Goal: Transaction & Acquisition: Purchase product/service

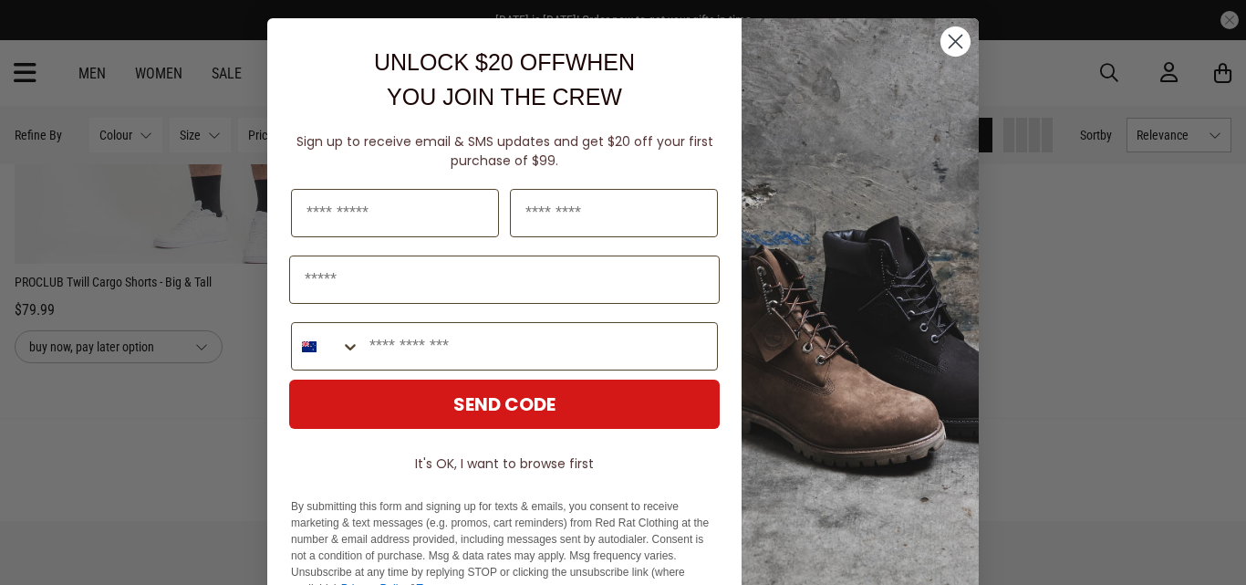
click at [946, 36] on circle "Close dialog" at bounding box center [956, 41] width 30 height 30
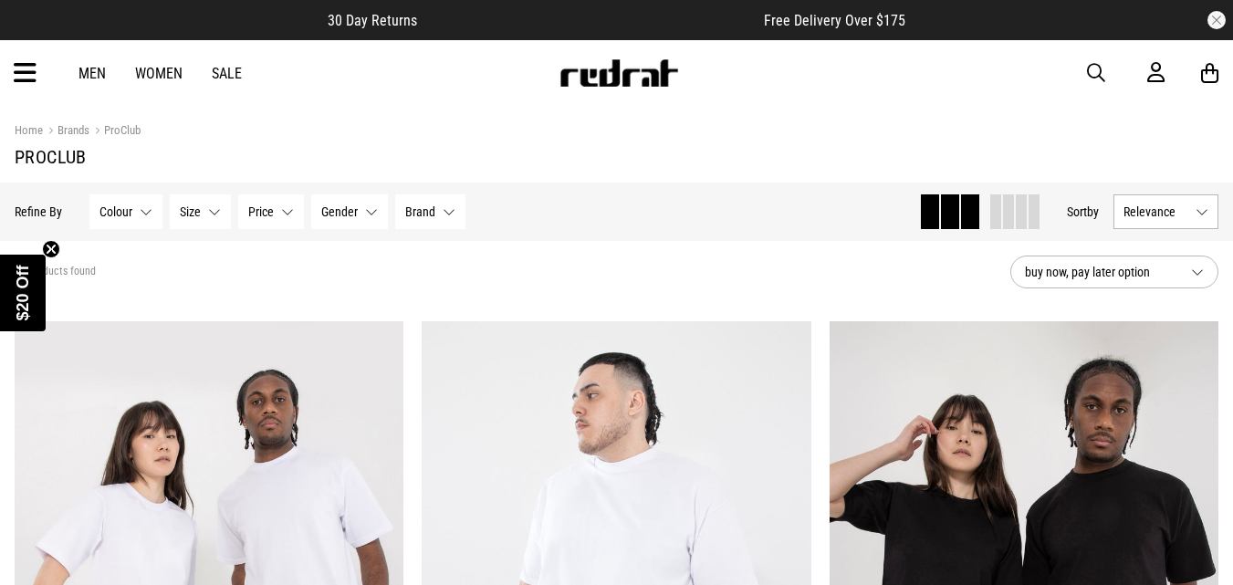
click at [89, 71] on link "Men" at bounding box center [91, 73] width 27 height 17
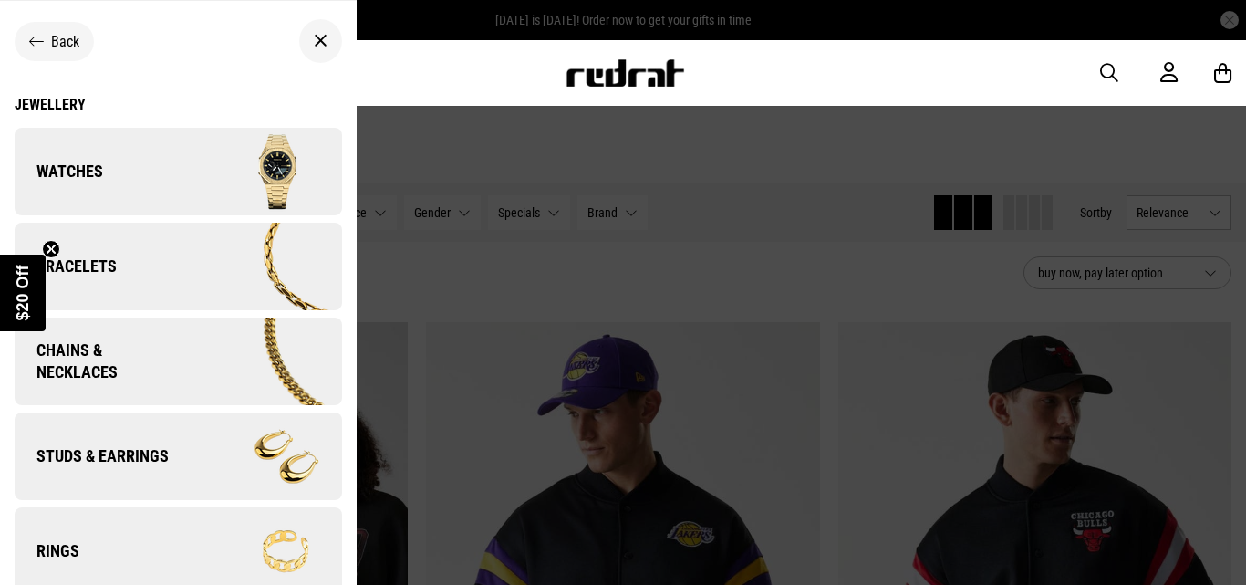
click at [244, 168] on img at bounding box center [259, 171] width 163 height 91
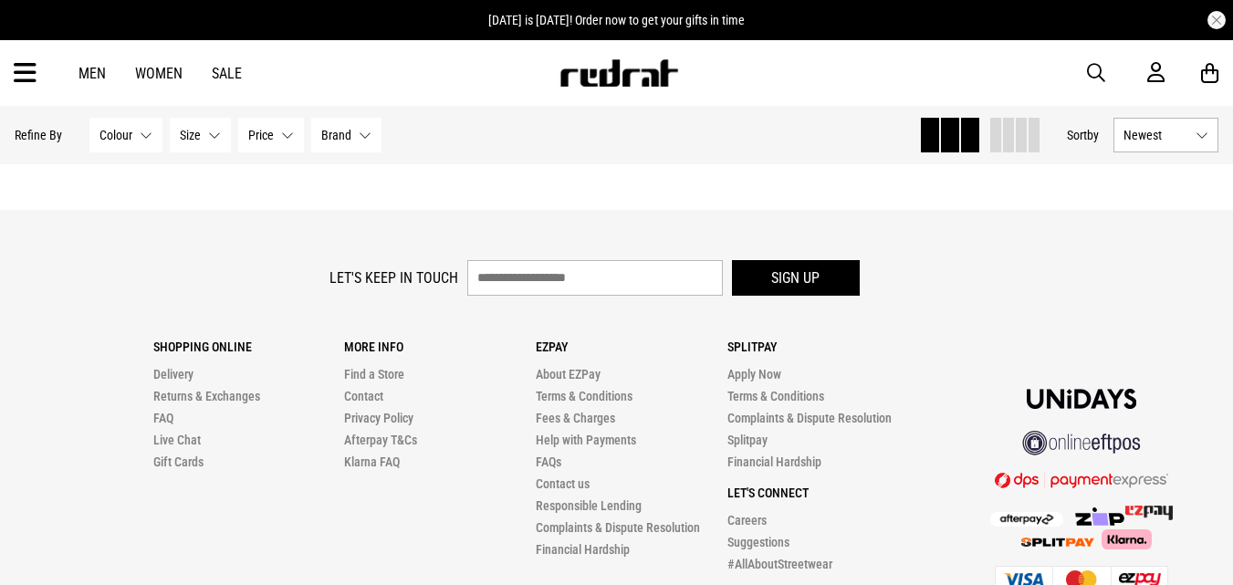
scroll to position [5003, 0]
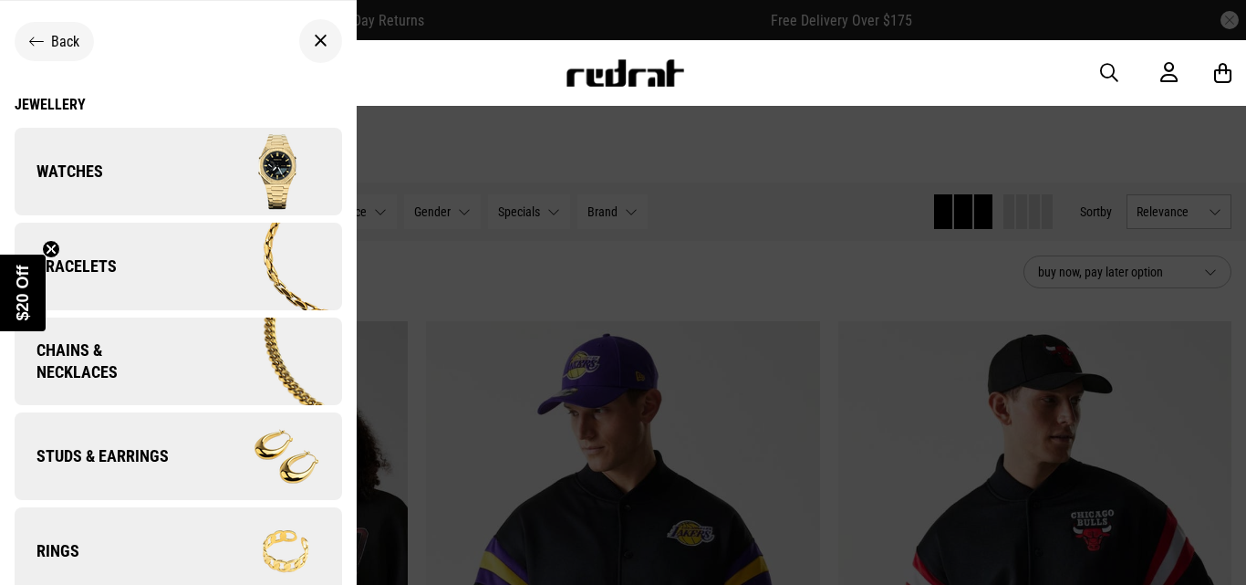
click at [153, 367] on span "Chains & Necklaces" at bounding box center [99, 361] width 168 height 44
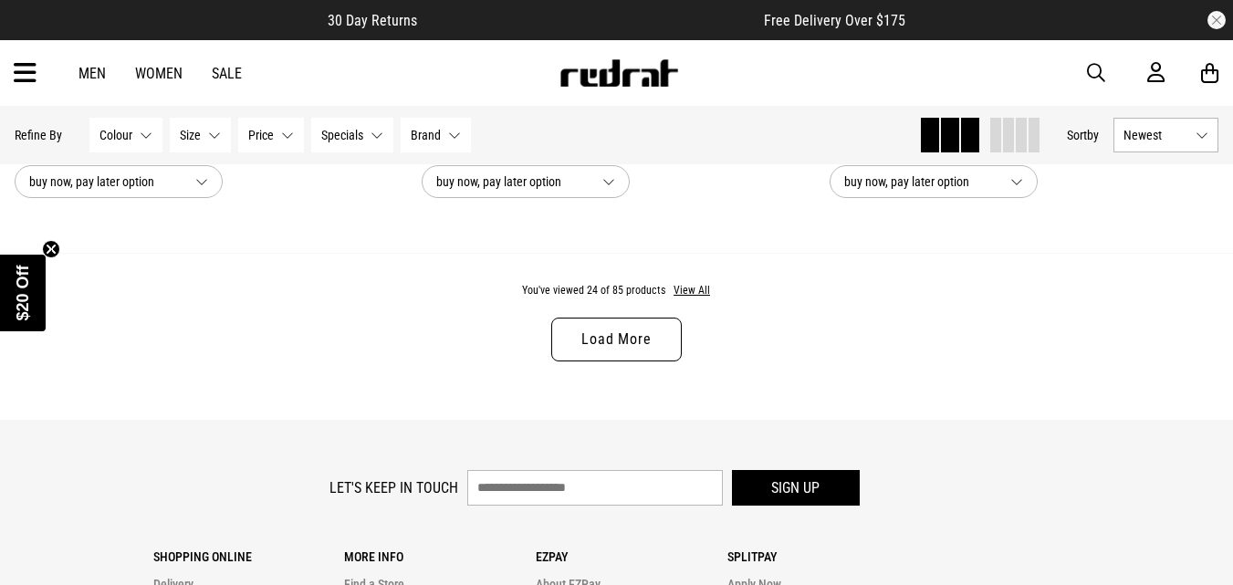
scroll to position [5545, 0]
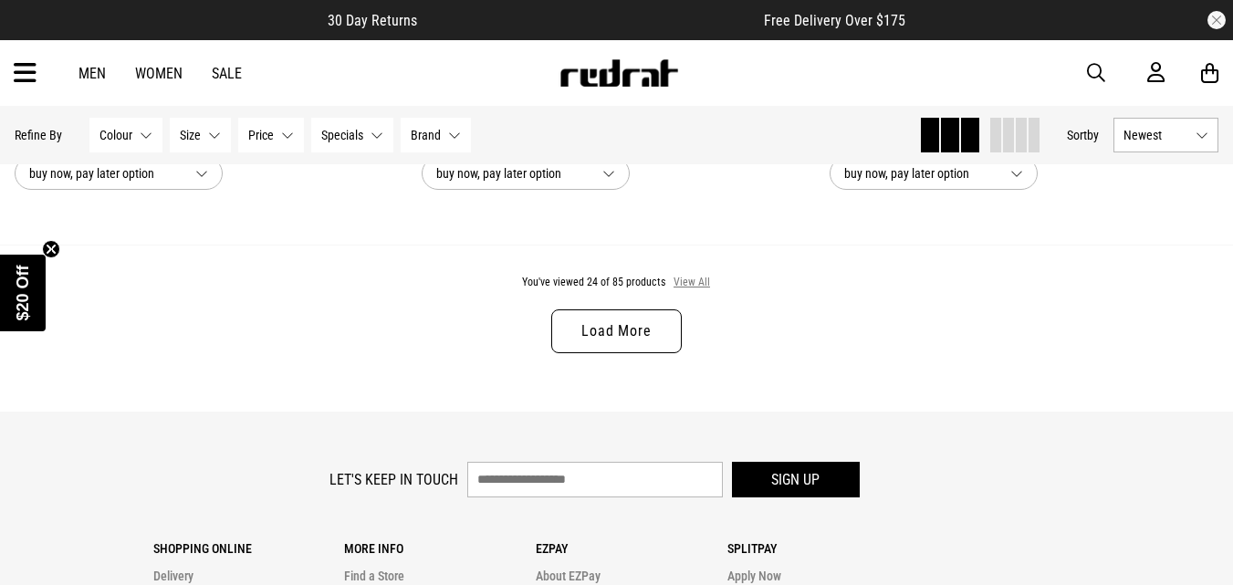
click at [690, 291] on button "View All" at bounding box center [691, 283] width 38 height 16
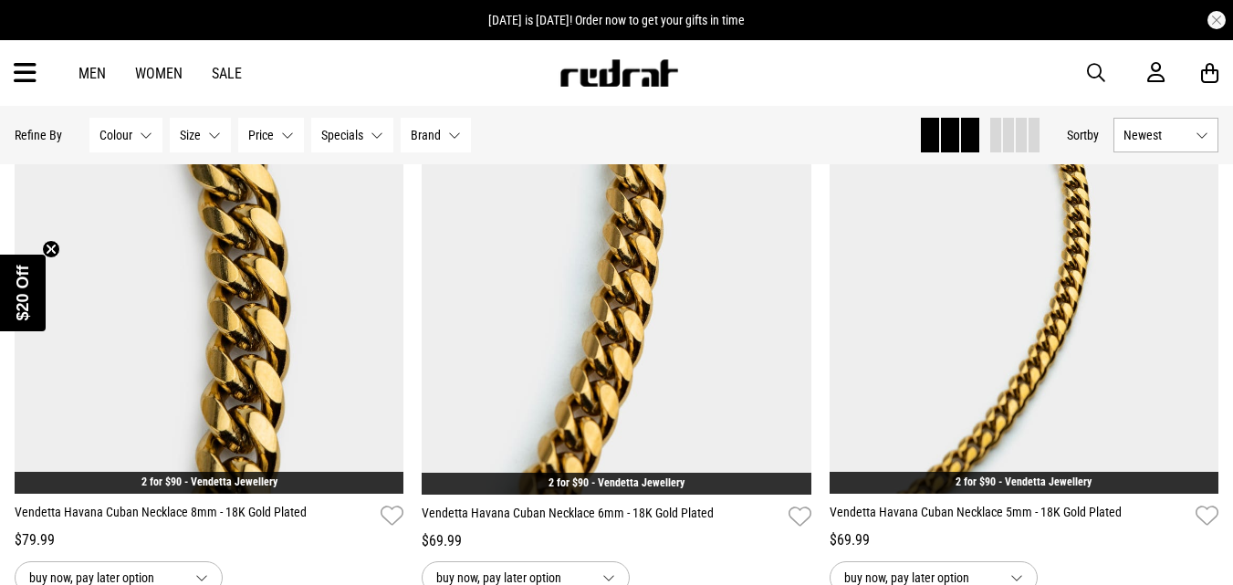
scroll to position [8547, 0]
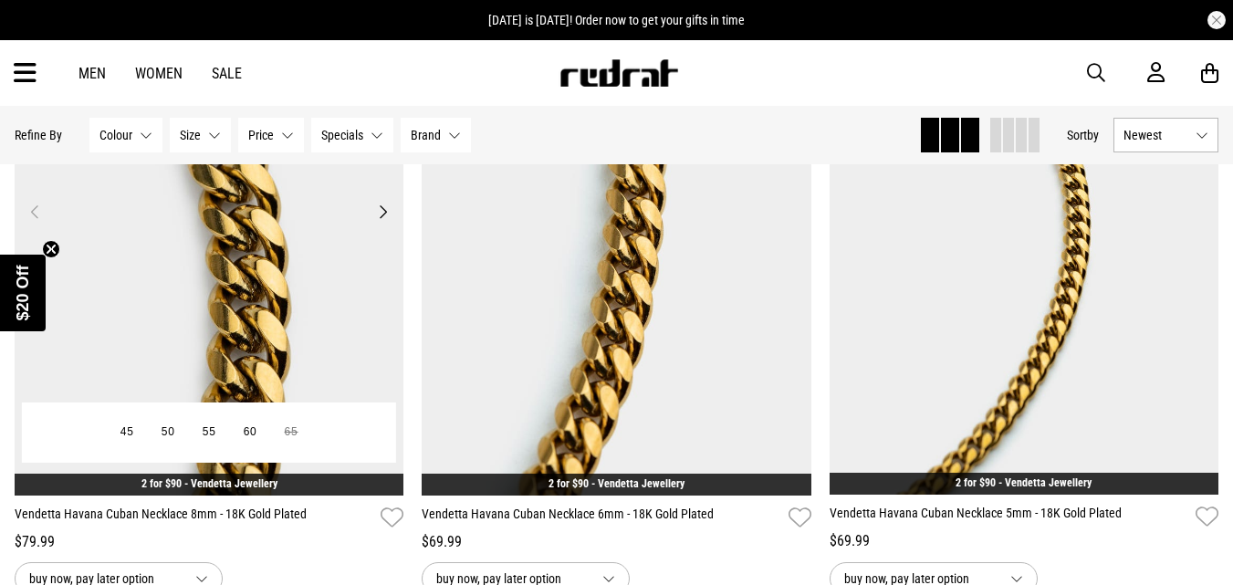
click at [326, 342] on img at bounding box center [210, 224] width 390 height 546
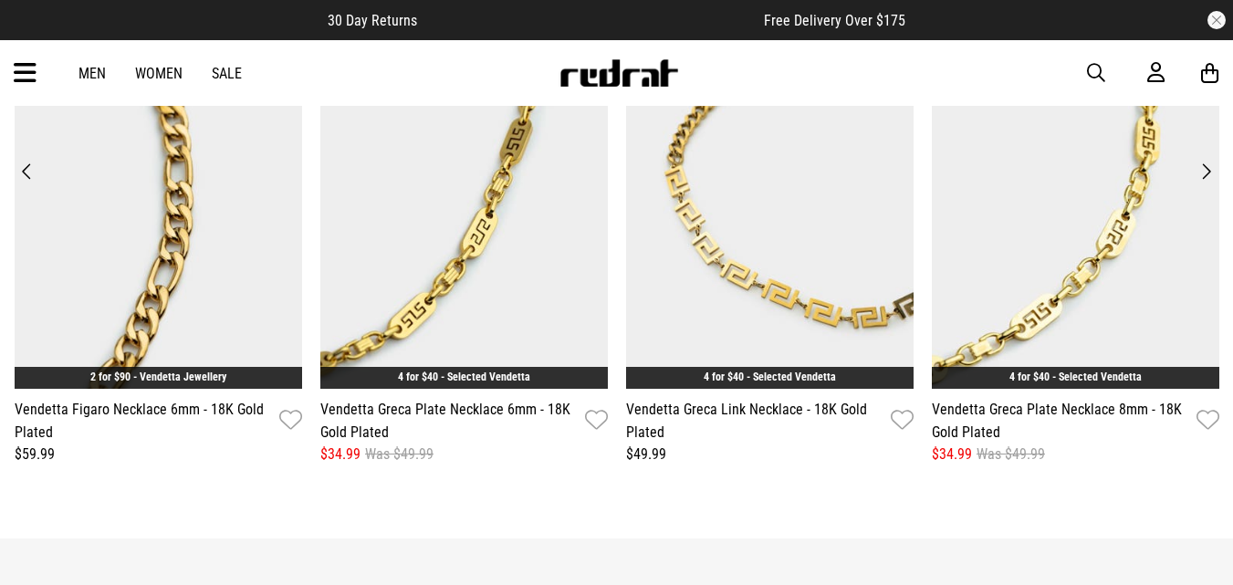
scroll to position [2794, 0]
